Goal: Information Seeking & Learning: Learn about a topic

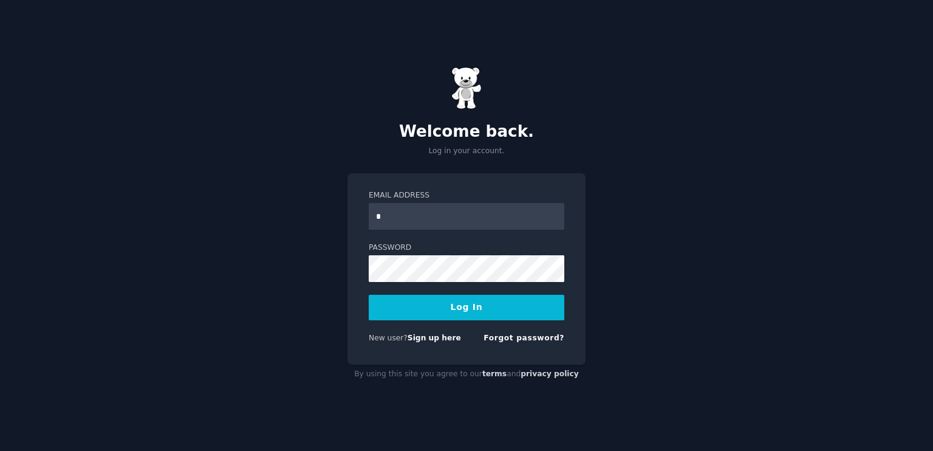
type input "**********"
click at [369, 295] on button "Log In" at bounding box center [467, 308] width 196 height 26
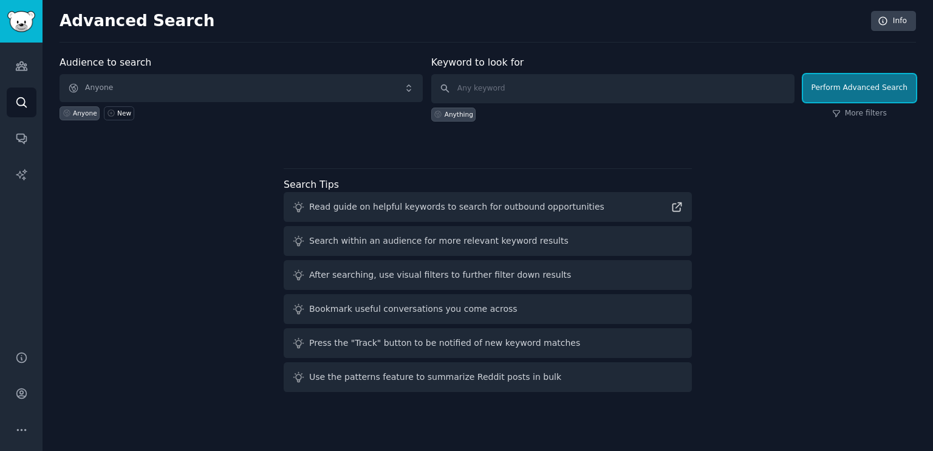
click at [896, 83] on button "Perform Advanced Search" at bounding box center [859, 88] width 113 height 28
click at [512, 82] on input "text" at bounding box center [612, 88] width 363 height 29
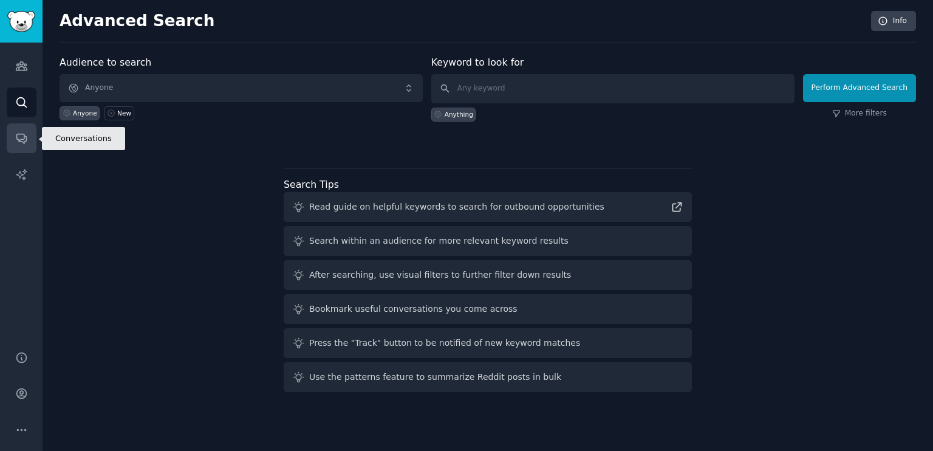
click at [33, 128] on link "Conversations" at bounding box center [22, 138] width 30 height 30
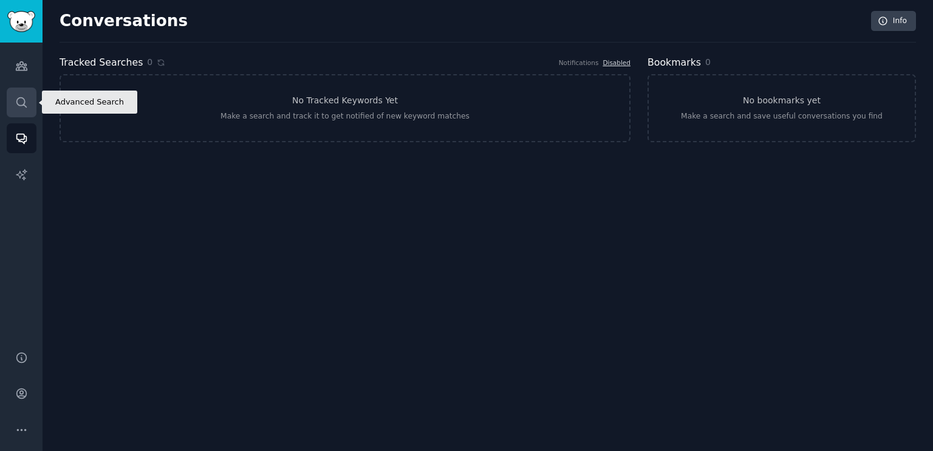
click at [27, 109] on link "Search" at bounding box center [22, 102] width 30 height 30
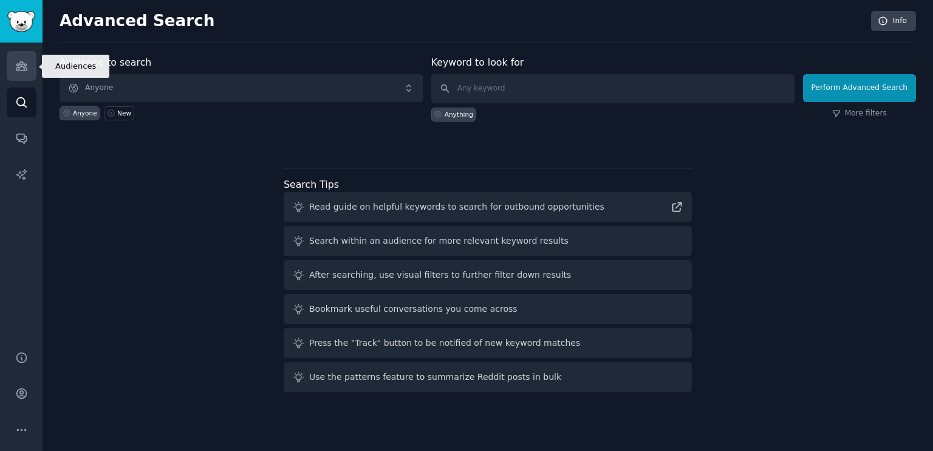
click at [22, 72] on link "Audiences" at bounding box center [22, 66] width 30 height 30
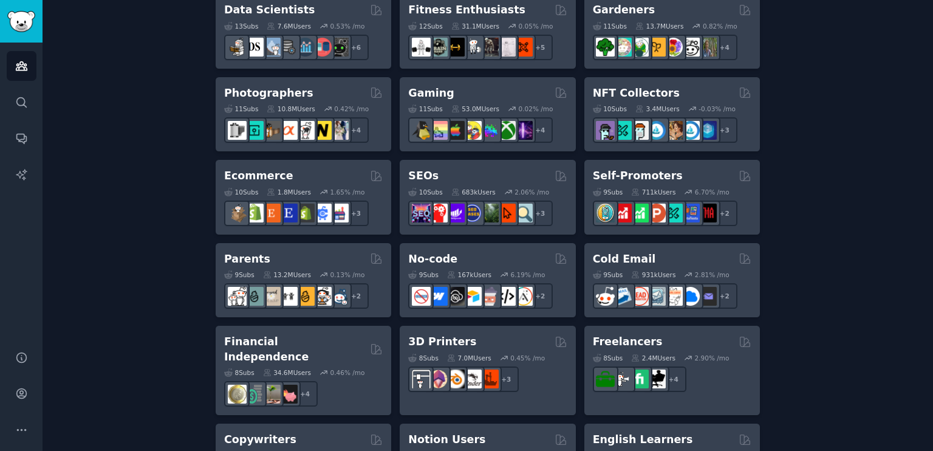
scroll to position [571, 0]
